Goal: Information Seeking & Learning: Find specific fact

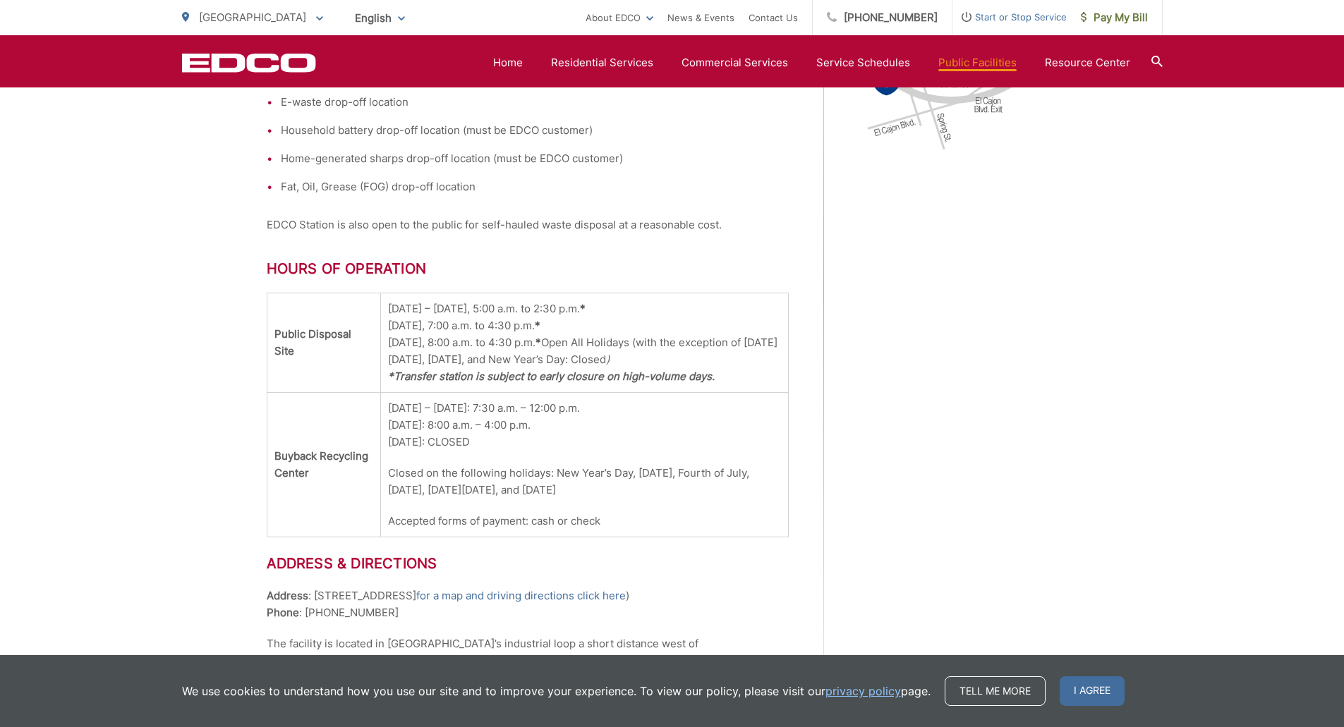
scroll to position [776, 0]
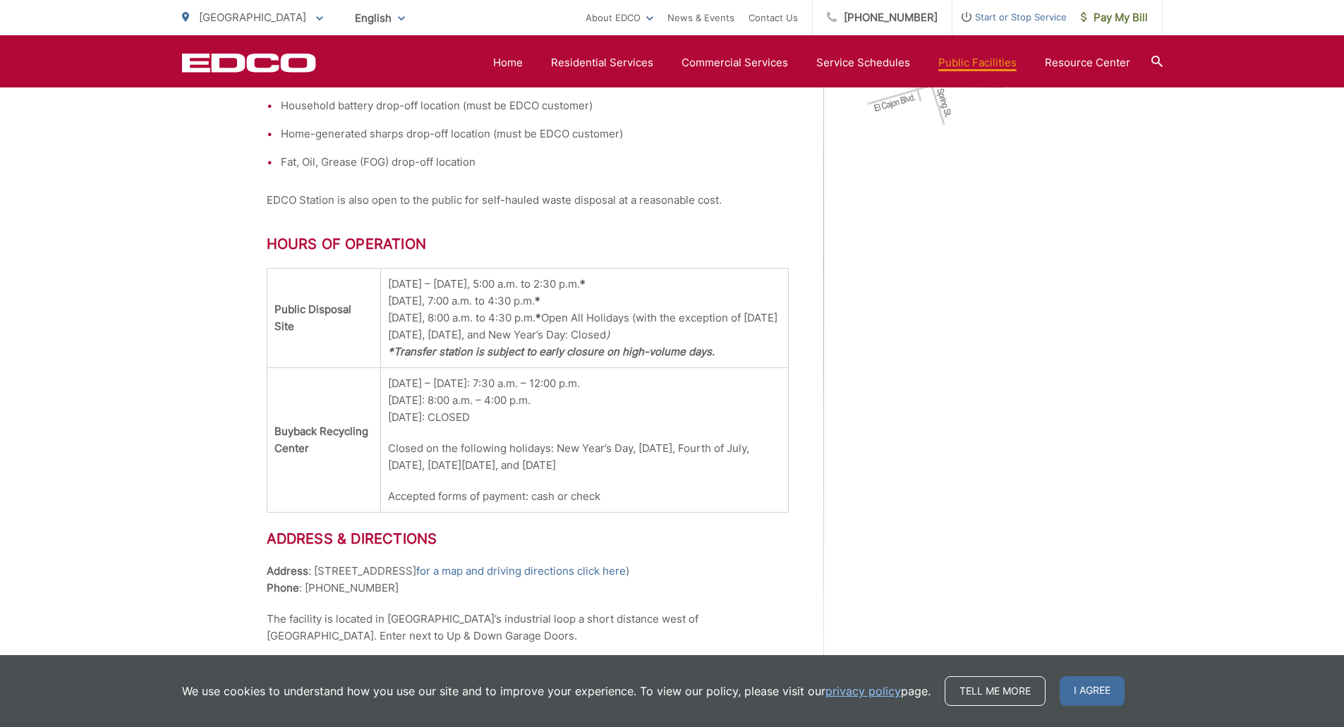
drag, startPoint x: 382, startPoint y: 287, endPoint x: 540, endPoint y: 284, distance: 157.3
click at [540, 284] on td "Monday – Friday, 5:00 a.m. to 2:30 p.m. * Saturday, 7:00 a.m. to 4:30 p.m. * Su…" at bounding box center [584, 318] width 408 height 99
click at [545, 293] on td "Monday – Friday, 5:00 a.m. to 2:30 p.m. * Saturday, 7:00 a.m. to 4:30 p.m. * Su…" at bounding box center [584, 318] width 408 height 99
drag, startPoint x: 550, startPoint y: 286, endPoint x: 380, endPoint y: 279, distance: 169.4
click at [380, 279] on td "Monday – Friday, 5:00 a.m. to 2:30 p.m. * Saturday, 7:00 a.m. to 4:30 p.m. * Su…" at bounding box center [584, 318] width 408 height 99
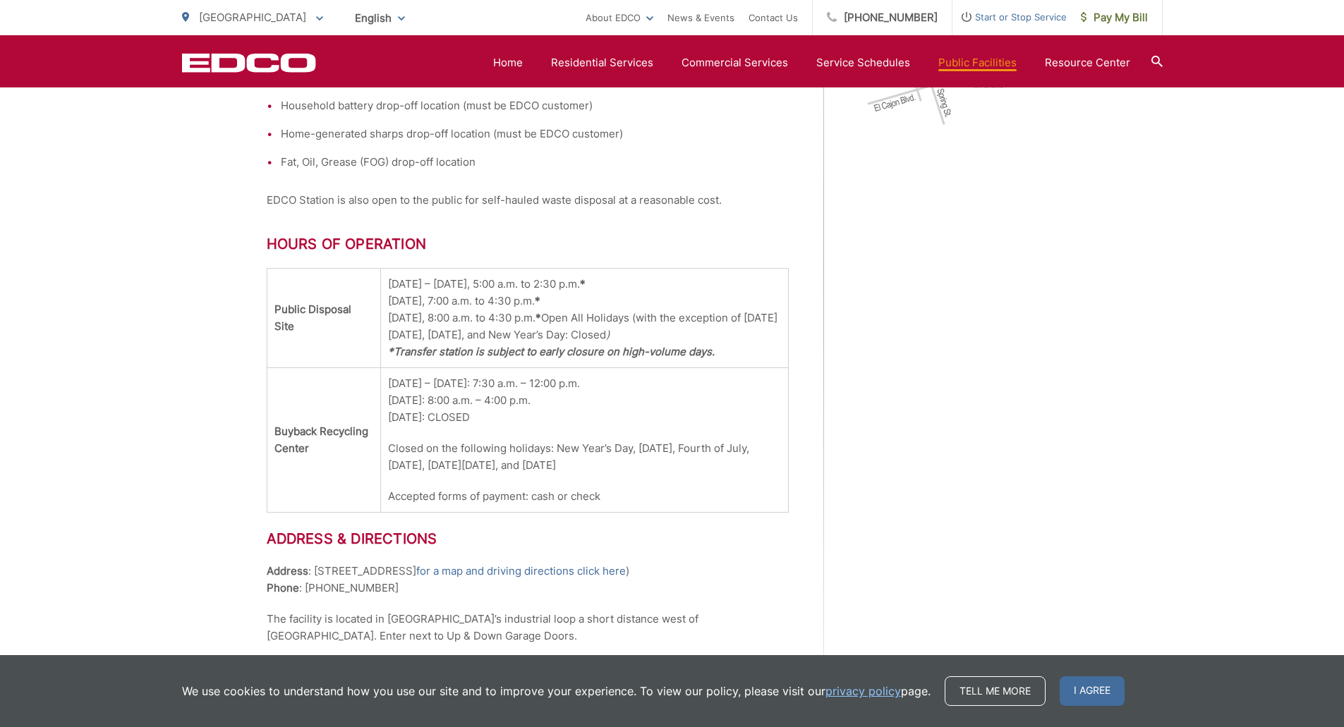
click at [499, 297] on td "Monday – Friday, 5:00 a.m. to 2:30 p.m. * Saturday, 7:00 a.m. to 4:30 p.m. * Su…" at bounding box center [584, 318] width 408 height 99
drag, startPoint x: 382, startPoint y: 302, endPoint x: 539, endPoint y: 300, distance: 157.3
click at [539, 300] on td "Monday – Friday, 5:00 a.m. to 2:30 p.m. * Saturday, 7:00 a.m. to 4:30 p.m. * Su…" at bounding box center [584, 318] width 408 height 99
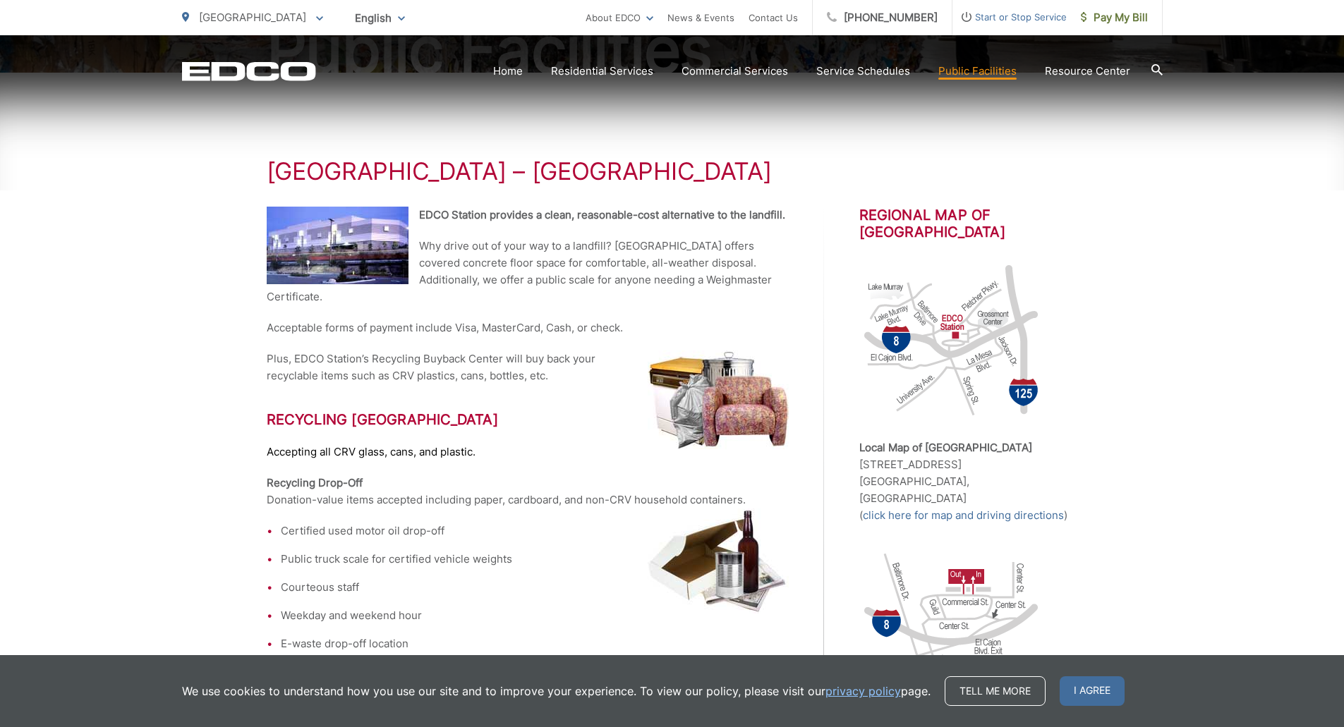
scroll to position [0, 0]
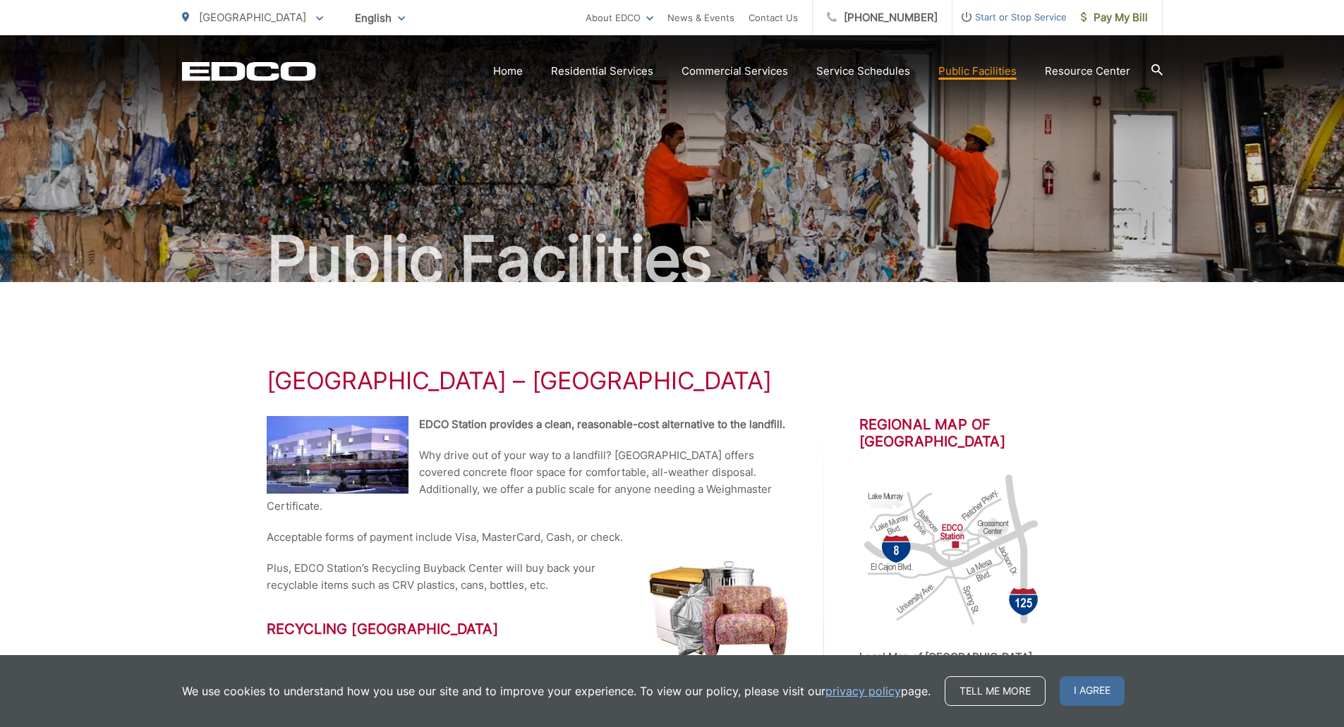
drag, startPoint x: 962, startPoint y: 81, endPoint x: 810, endPoint y: 381, distance: 336.3
click at [810, 381] on h1 "[GEOGRAPHIC_DATA] – [GEOGRAPHIC_DATA]" at bounding box center [672, 381] width 811 height 28
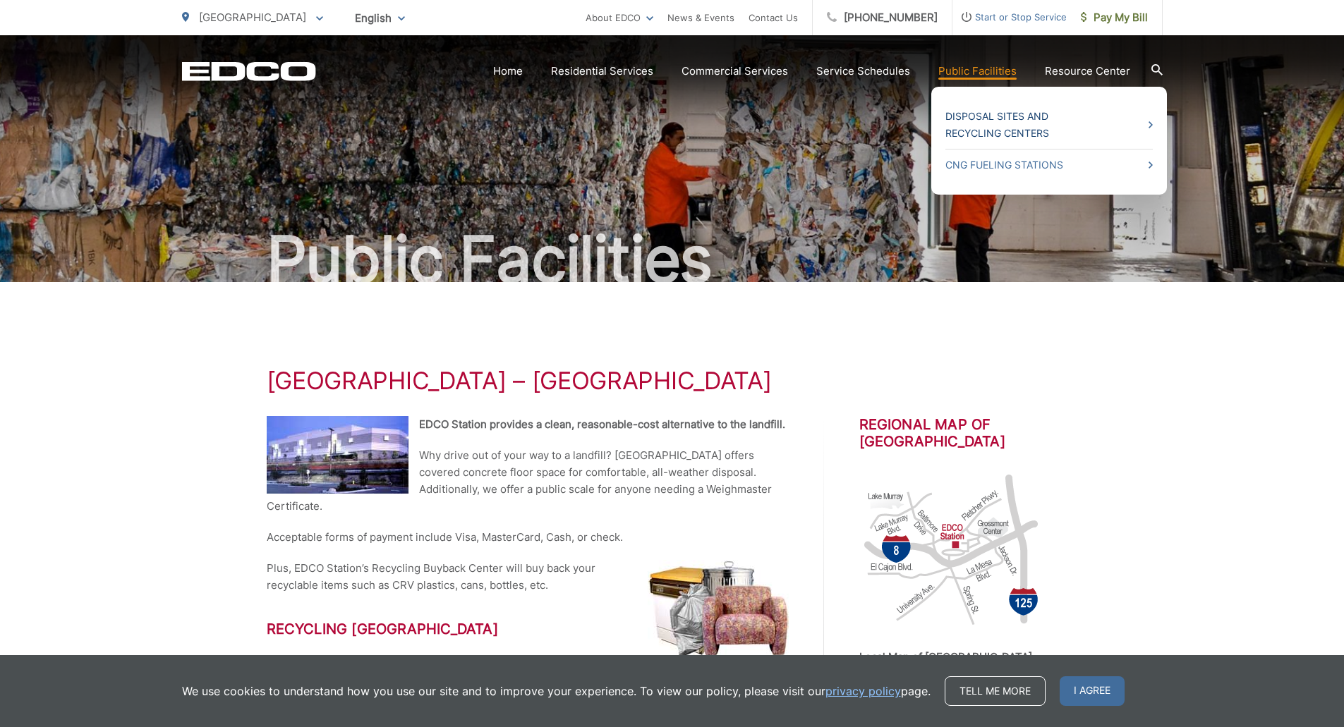
click at [1014, 116] on link "Disposal Sites and Recycling Centers" at bounding box center [1048, 125] width 207 height 34
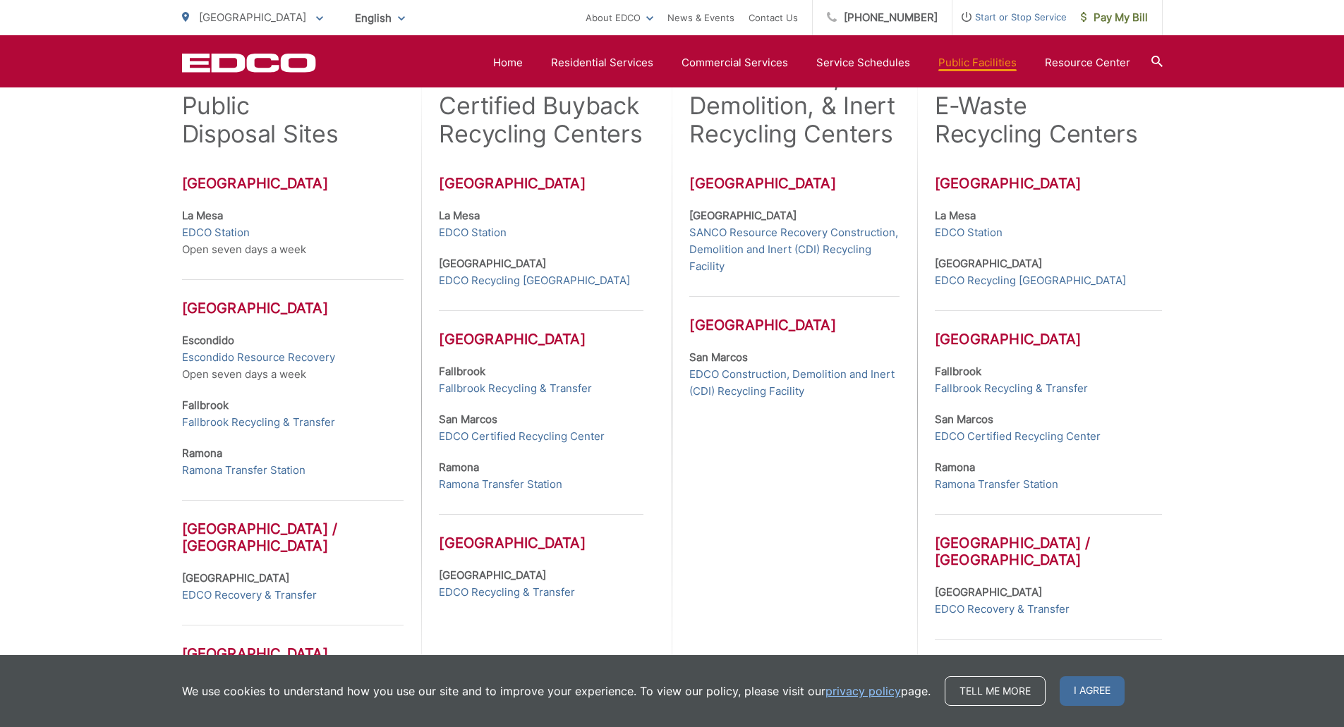
scroll to position [248, 0]
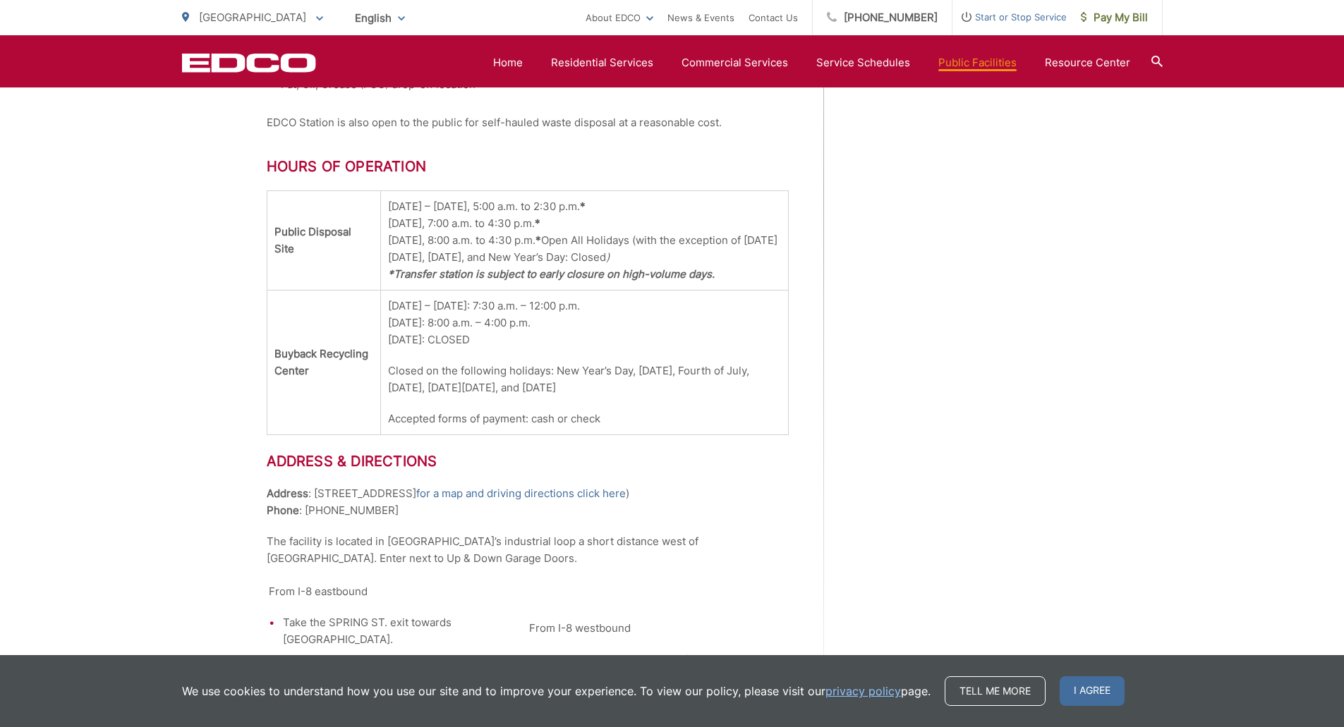
scroll to position [844, 0]
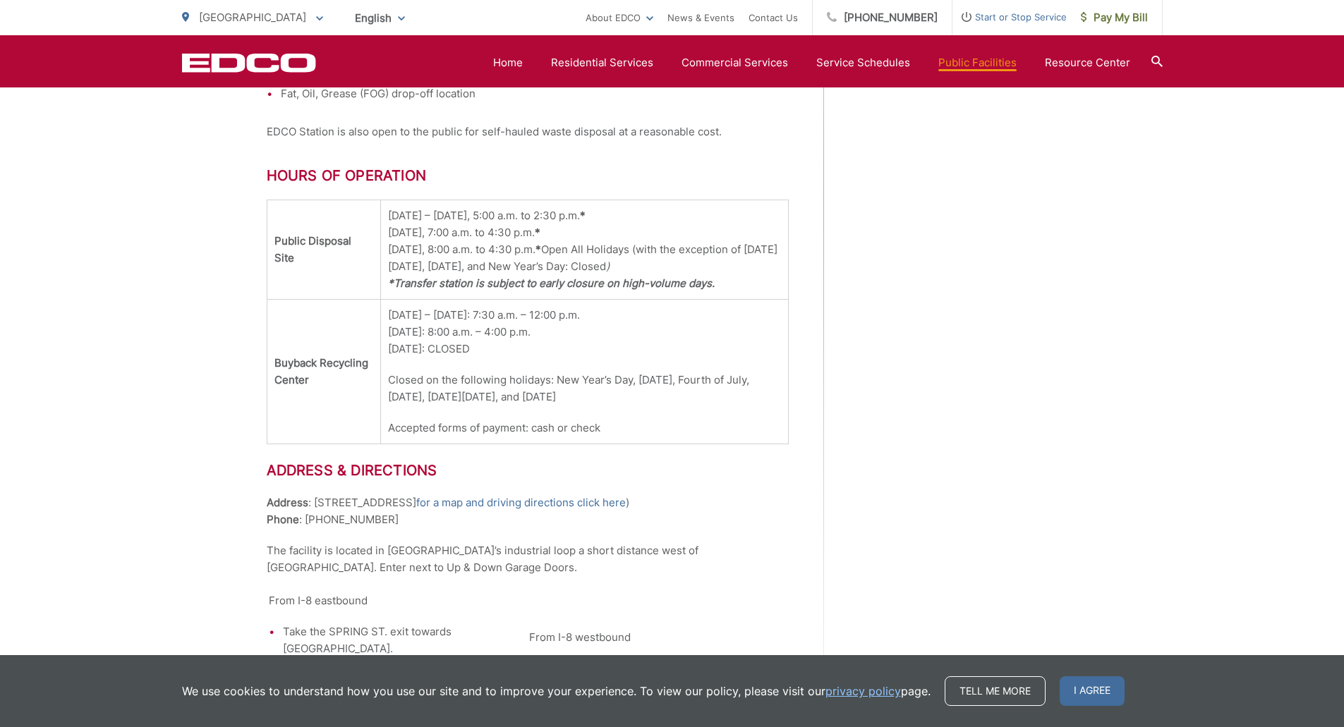
click at [412, 232] on td "[DATE] – [DATE], 5:00 a.m. to 2:30 p.m. * [DATE], 7:00 a.m. to 4:30 p.m. * [DAT…" at bounding box center [584, 249] width 408 height 99
drag, startPoint x: 407, startPoint y: 235, endPoint x: 535, endPoint y: 234, distance: 128.4
click at [535, 234] on td "Monday – Friday, 5:00 a.m. to 2:30 p.m. * Saturday, 7:00 a.m. to 4:30 p.m. * Su…" at bounding box center [584, 249] width 408 height 99
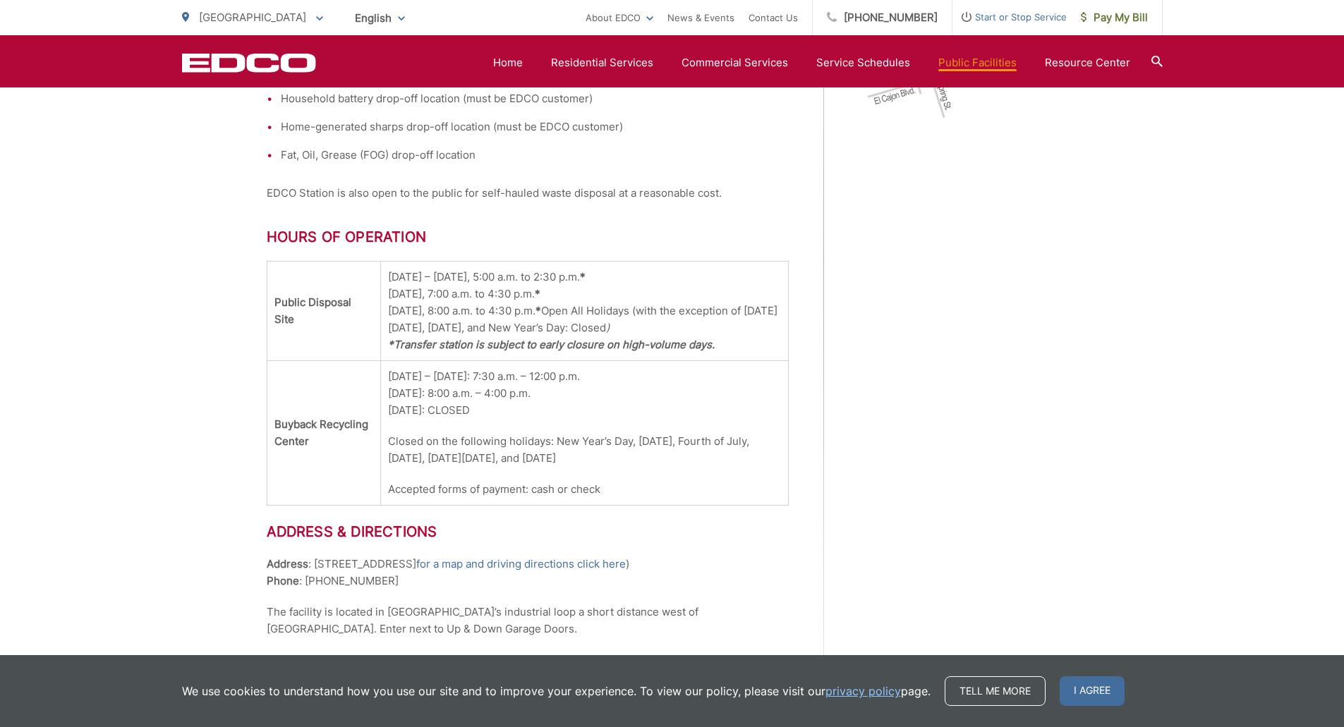
scroll to position [774, 0]
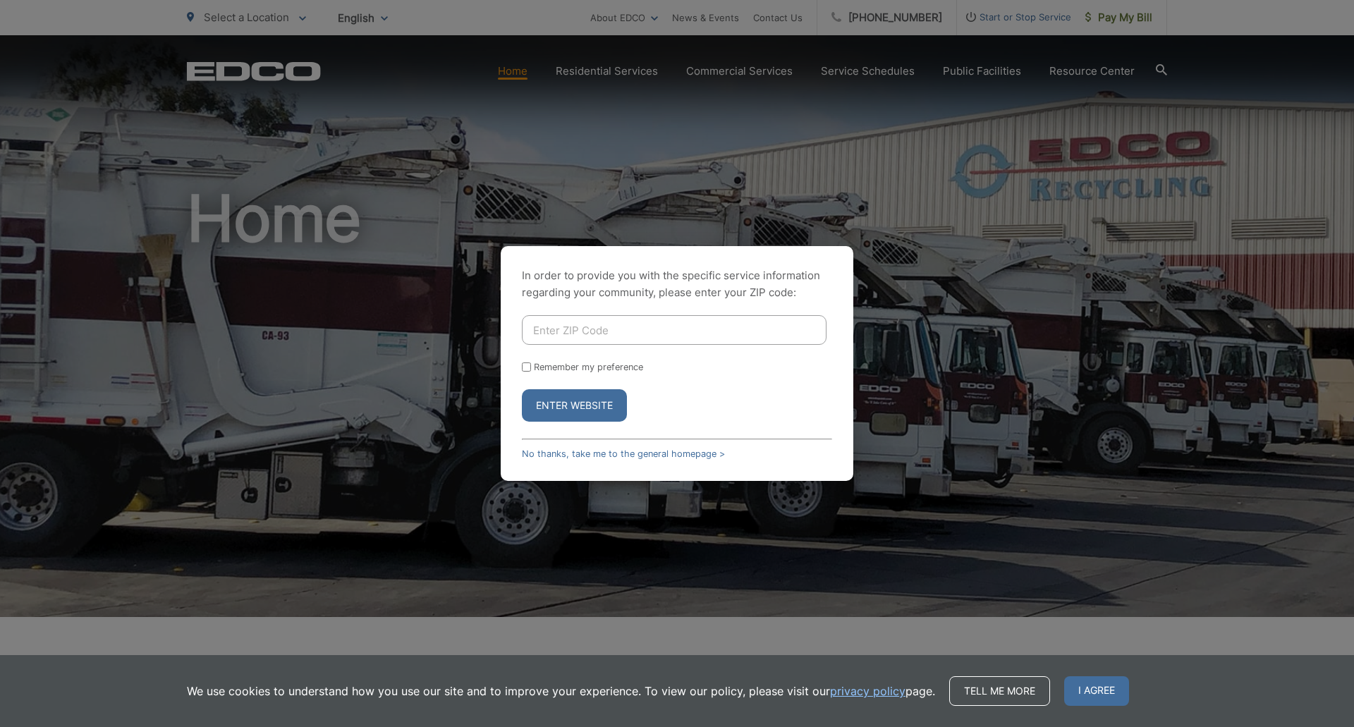
click at [653, 336] on input "Enter ZIP Code" at bounding box center [674, 330] width 305 height 30
type input "92101"
click at [522, 389] on button "Enter Website" at bounding box center [574, 405] width 105 height 32
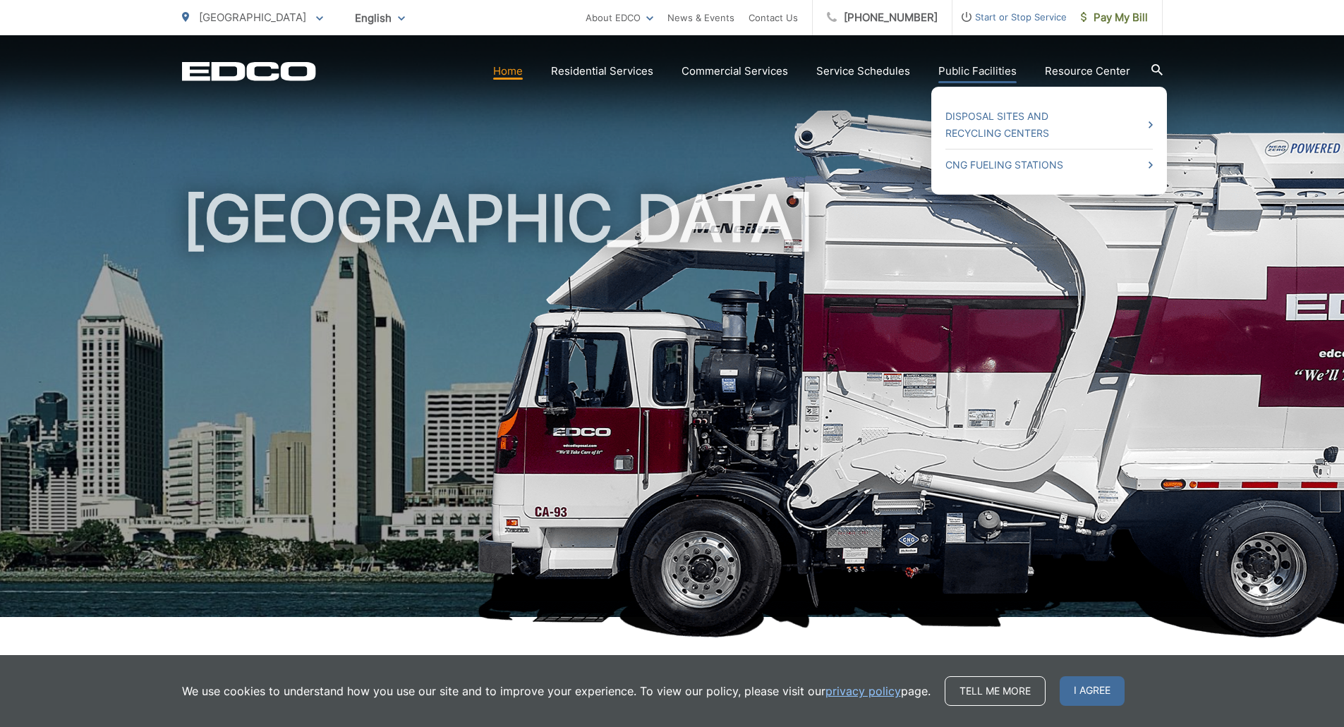
click at [1004, 104] on li "Disposal Sites and Recycling Centers" at bounding box center [1048, 125] width 207 height 48
click at [995, 116] on link "Disposal Sites and Recycling Centers" at bounding box center [1048, 125] width 207 height 34
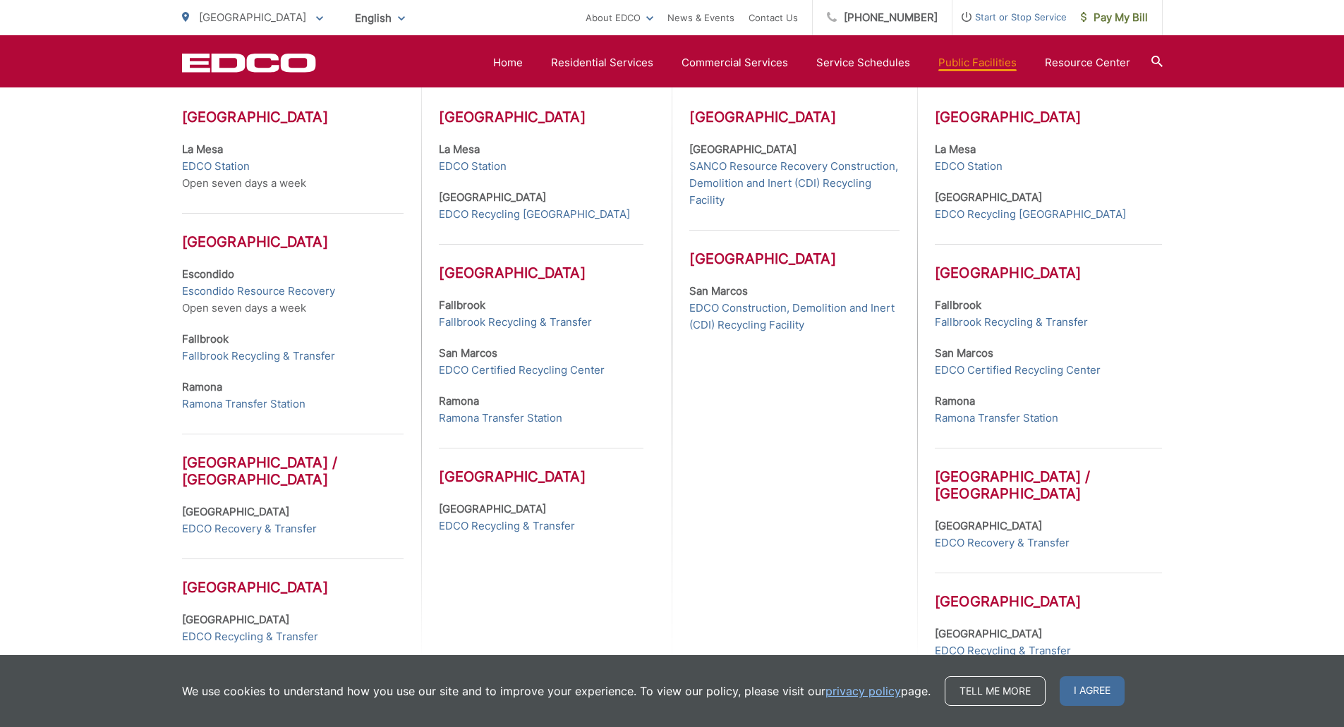
scroll to position [564, 0]
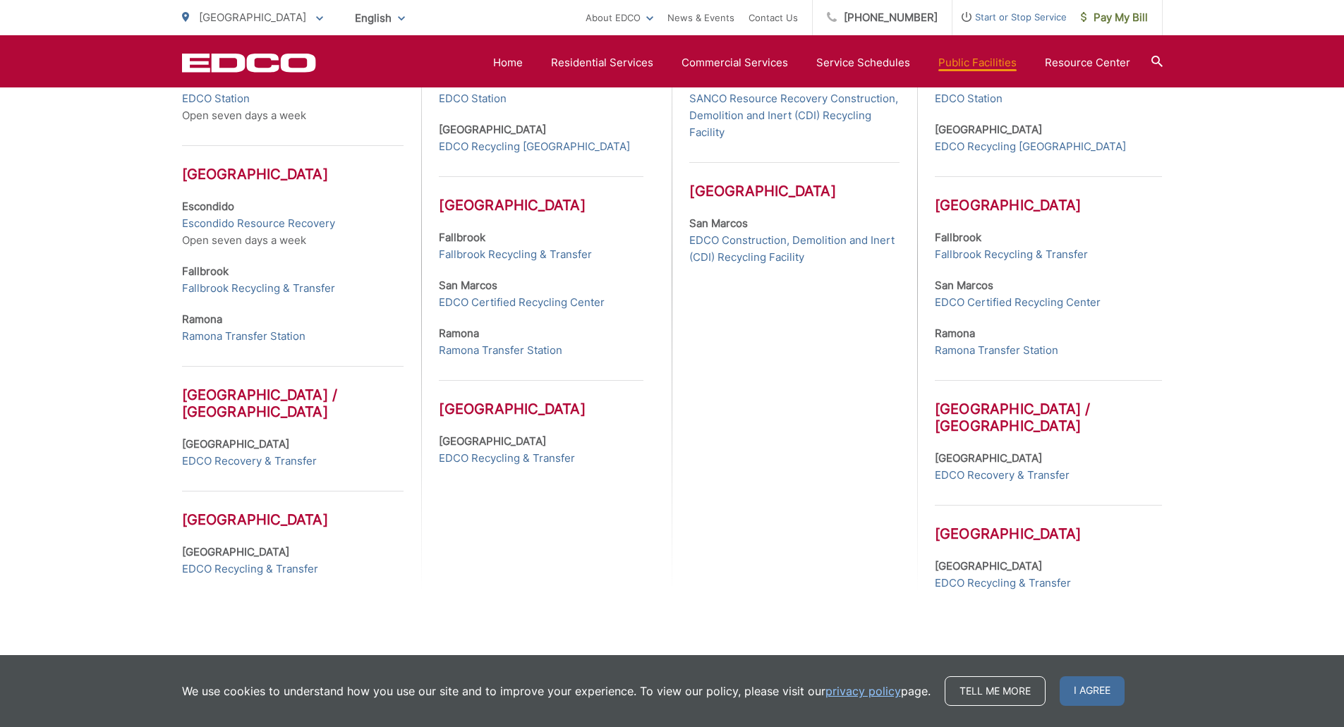
drag, startPoint x: 245, startPoint y: 468, endPoint x: 257, endPoint y: 477, distance: 14.5
click at [257, 476] on div "Public Disposal Sites [GEOGRAPHIC_DATA] [GEOGRAPHIC_DATA] Open seven days a wee…" at bounding box center [302, 260] width 240 height 662
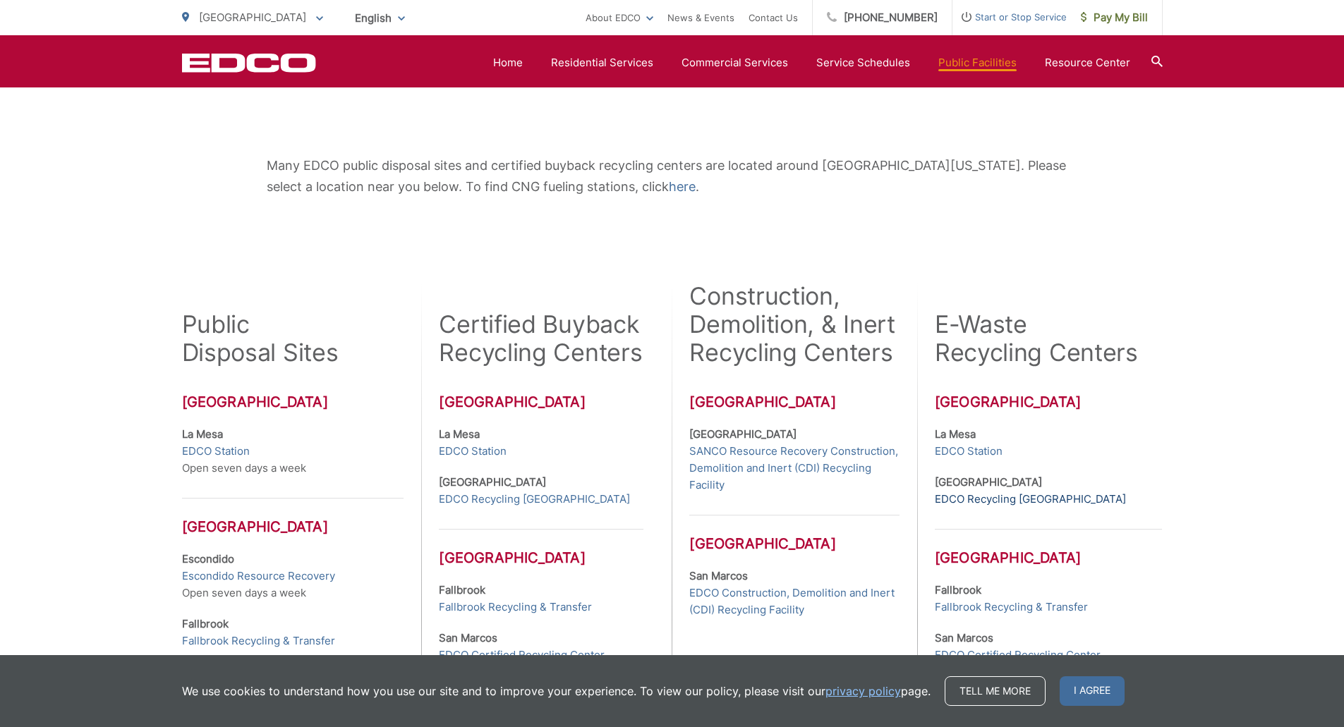
scroll to position [494, 0]
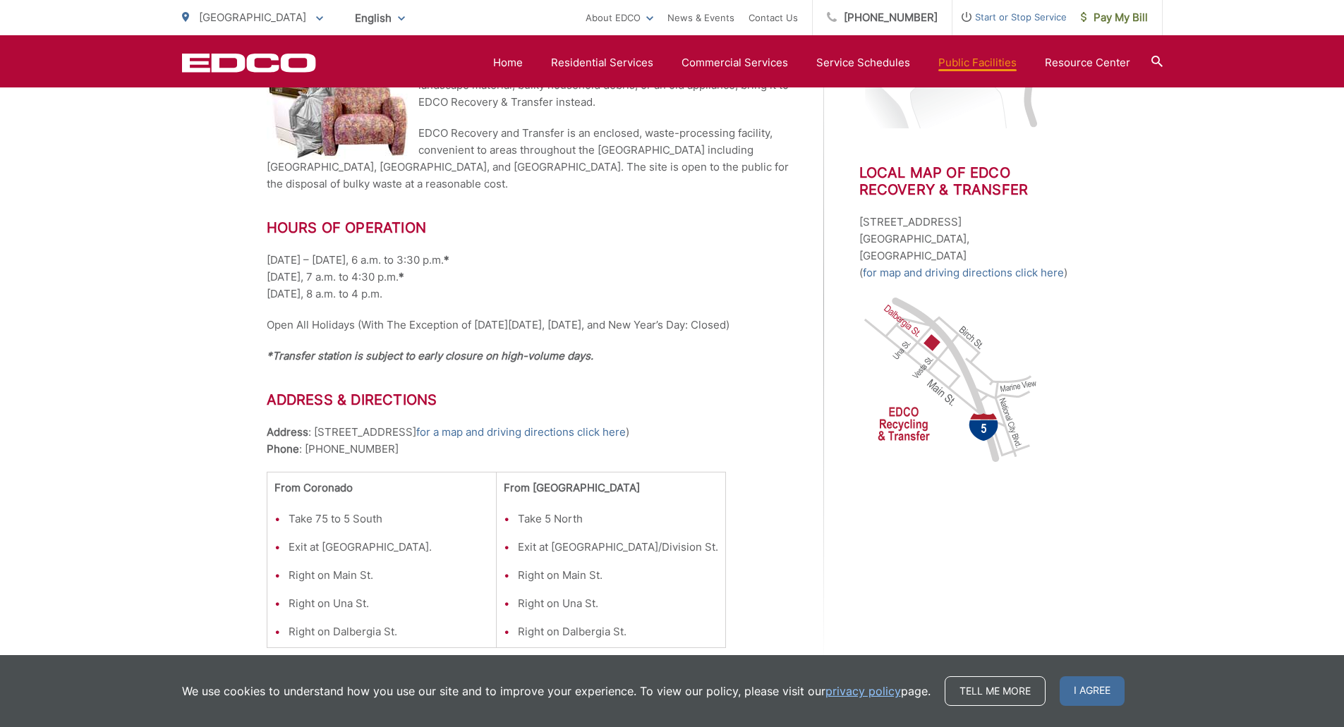
scroll to position [625, 0]
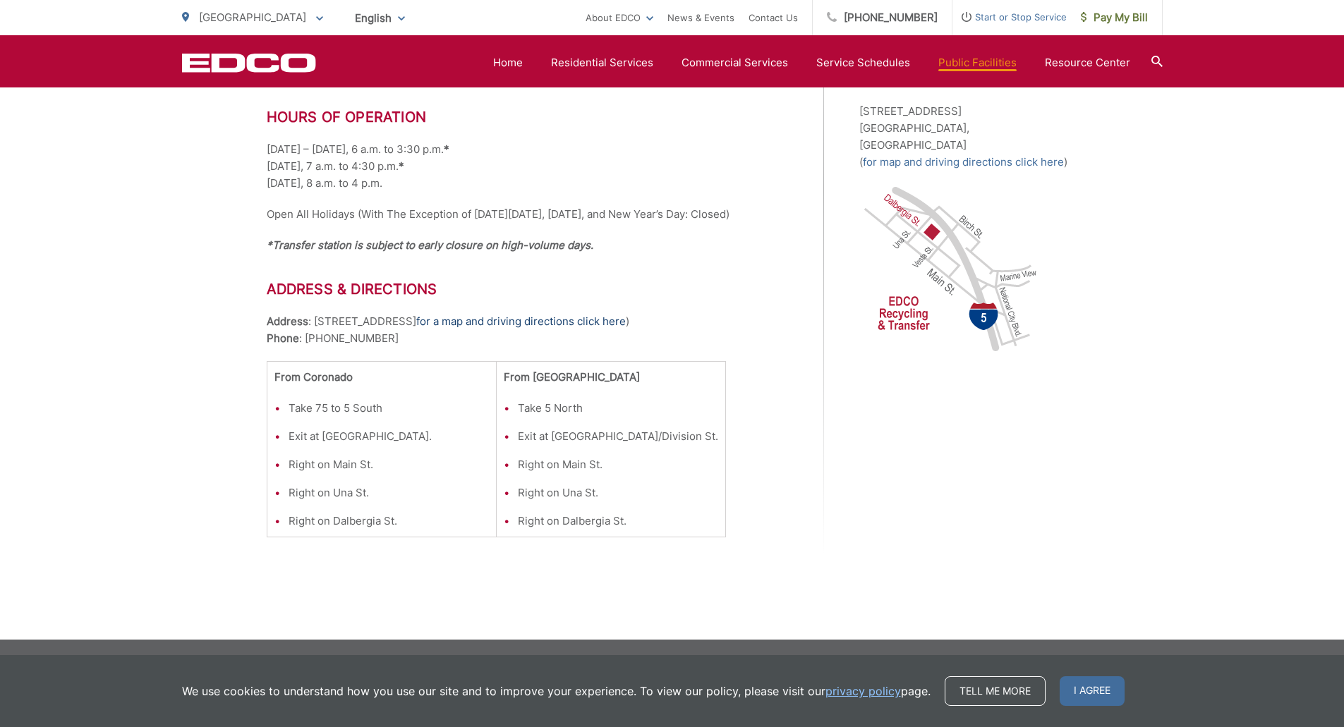
click at [425, 324] on link "for a map and driving directions click here" at bounding box center [521, 321] width 210 height 17
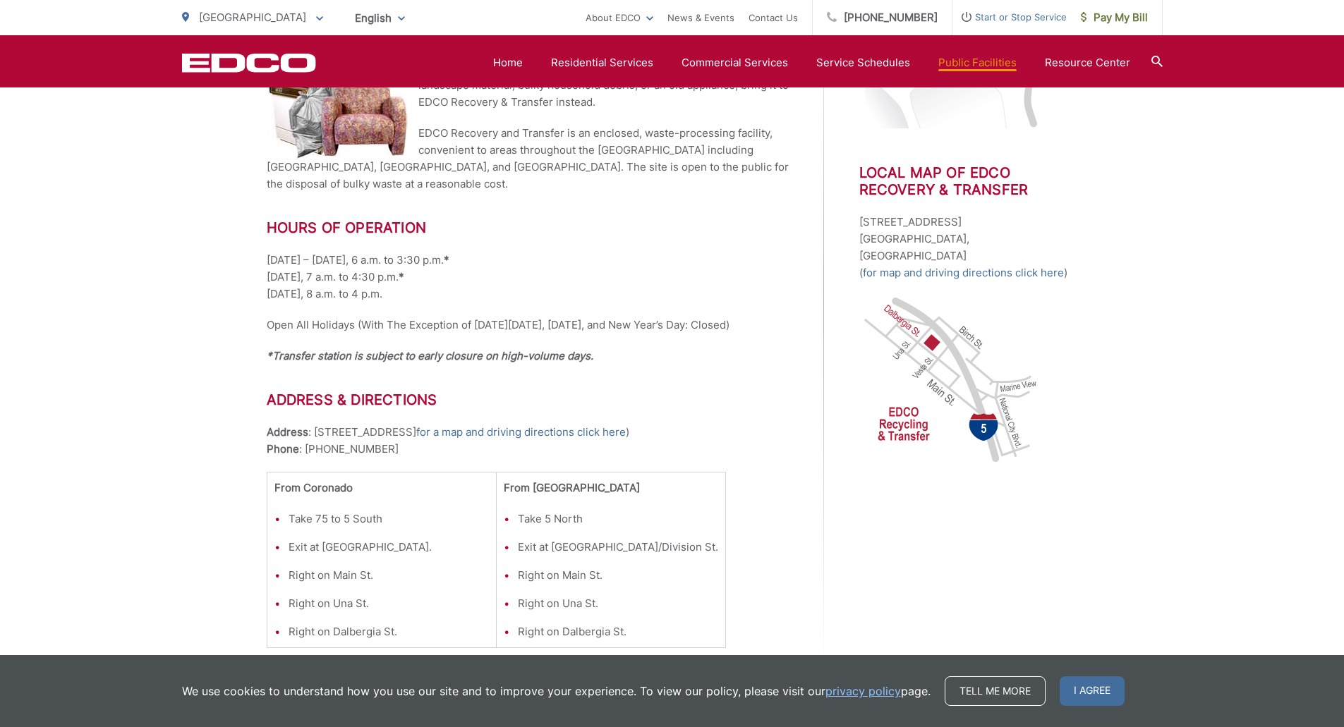
scroll to position [484, 0]
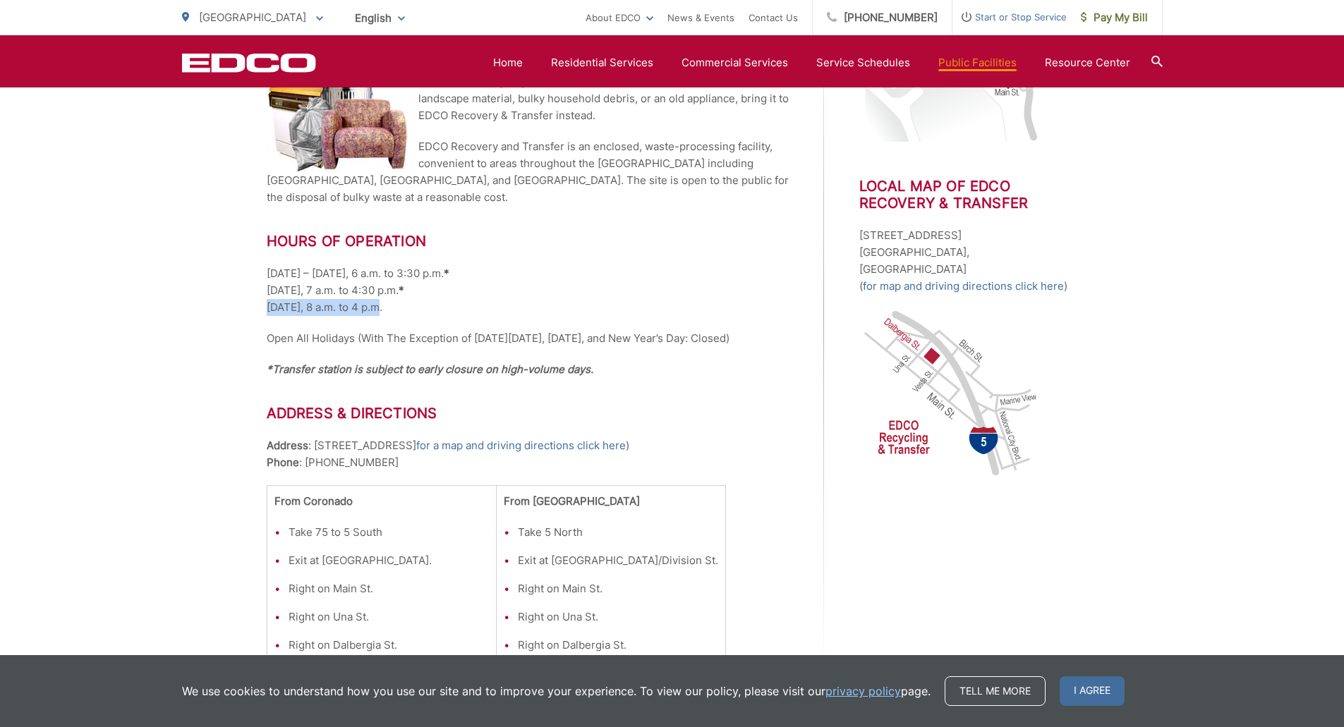
drag, startPoint x: 264, startPoint y: 313, endPoint x: 384, endPoint y: 309, distance: 120.0
click at [384, 309] on div "EDCO Recovery and Transfer – [GEOGRAPHIC_DATA] Visit [GEOGRAPHIC_DATA]’s most c…" at bounding box center [672, 281] width 1344 height 966
drag, startPoint x: 309, startPoint y: 362, endPoint x: 258, endPoint y: 336, distance: 56.8
click at [258, 336] on div "EDCO Recovery and Transfer – San Diego Visit South County’s most convenient pub…" at bounding box center [672, 281] width 1344 height 966
click at [296, 303] on p "Monday – Friday, 6 a.m. to 3:30 p.m. * Saturday, 7 a.m. to 4:30 p.m. * Sunday, …" at bounding box center [528, 290] width 522 height 51
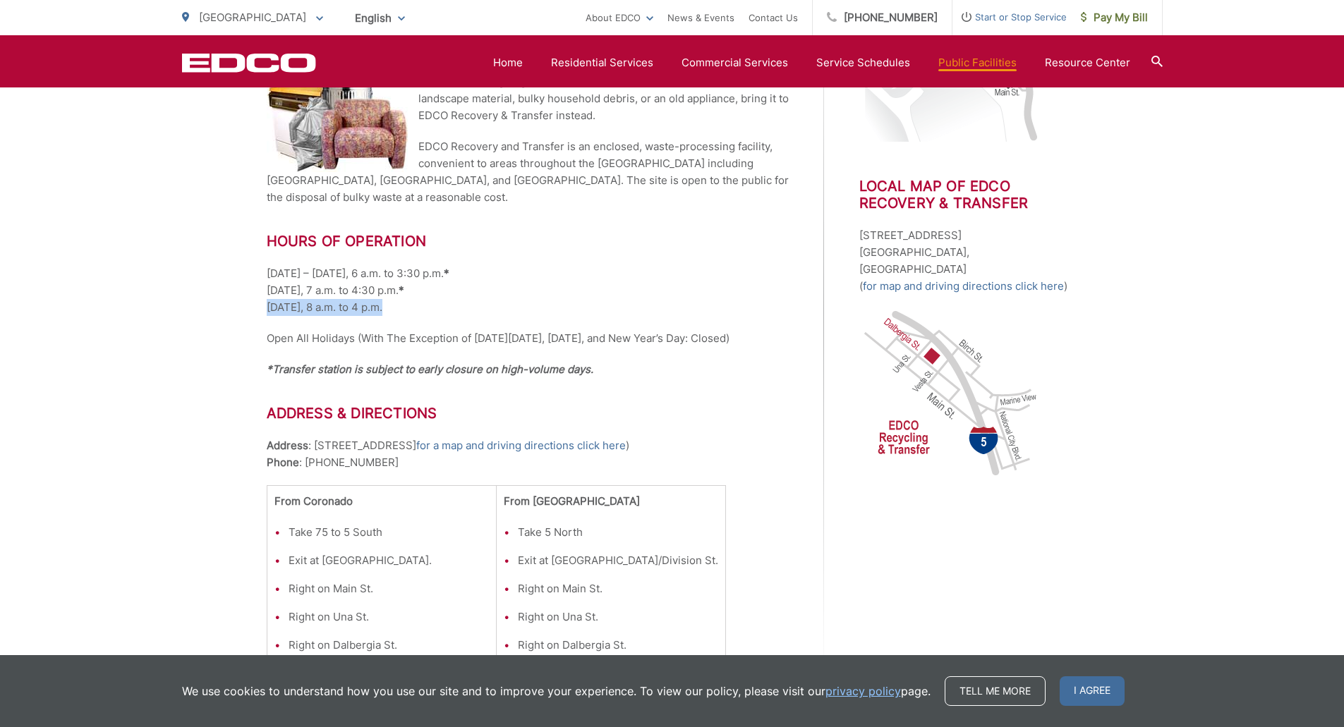
drag, startPoint x: 267, startPoint y: 306, endPoint x: 456, endPoint y: 308, distance: 189.1
click at [456, 308] on p "Monday – Friday, 6 a.m. to 3:30 p.m. * Saturday, 7 a.m. to 4:30 p.m. * Sunday, …" at bounding box center [528, 290] width 522 height 51
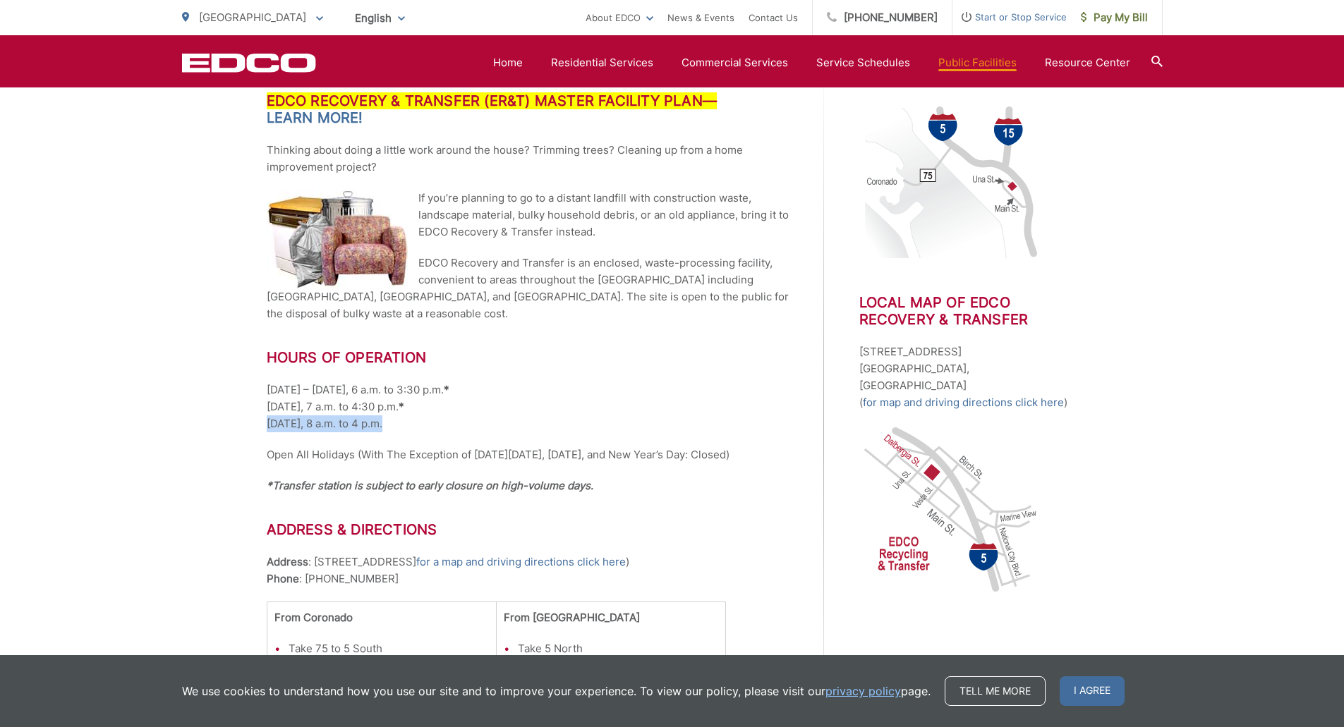
scroll to position [343, 0]
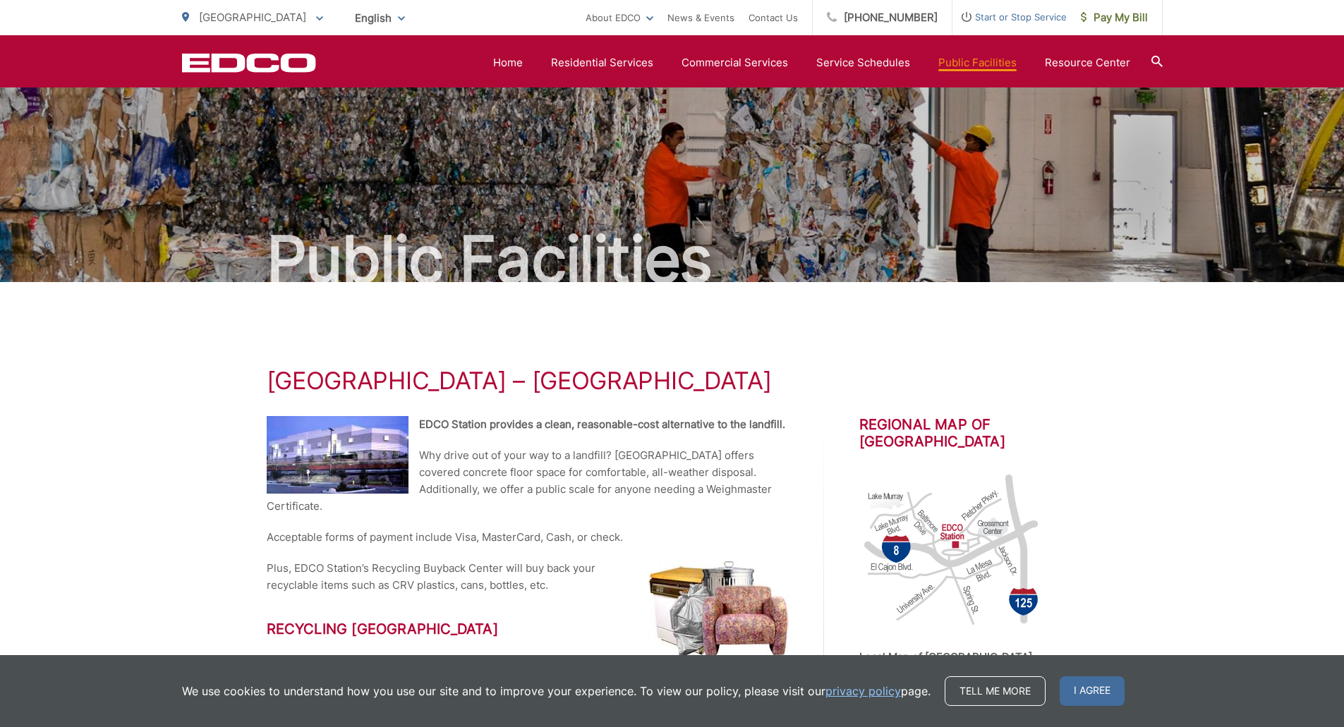
scroll to position [774, 0]
